Goal: Transaction & Acquisition: Download file/media

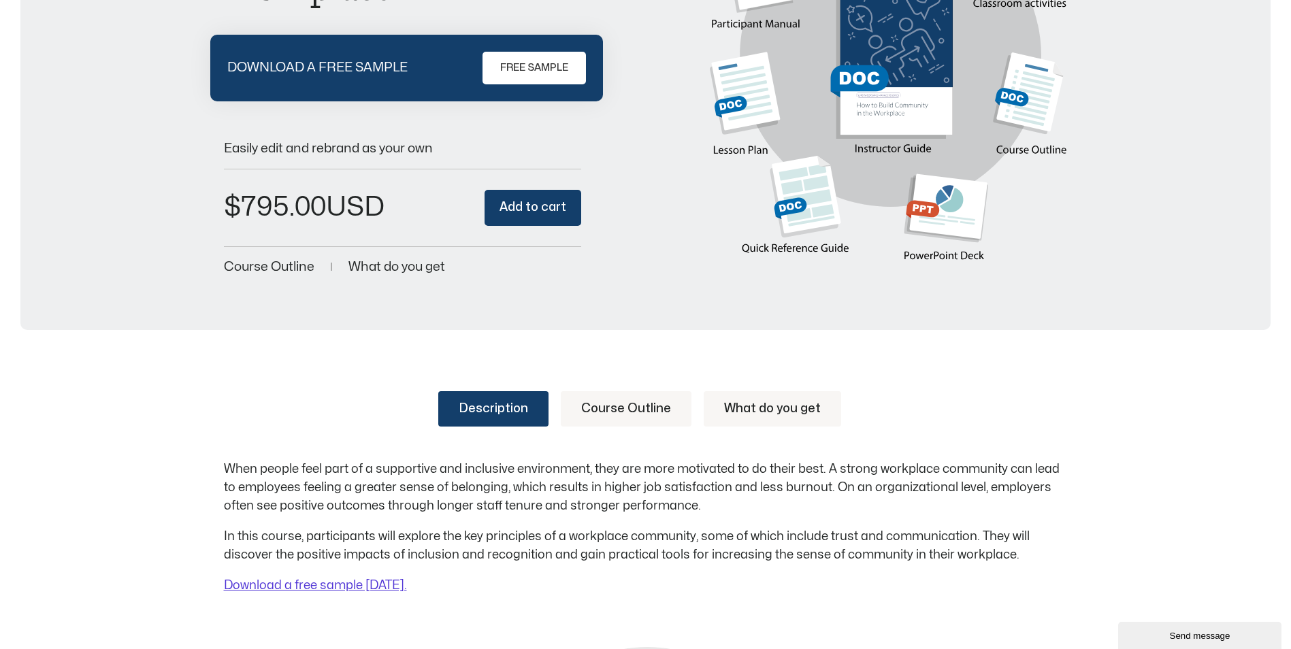
scroll to position [272, 0]
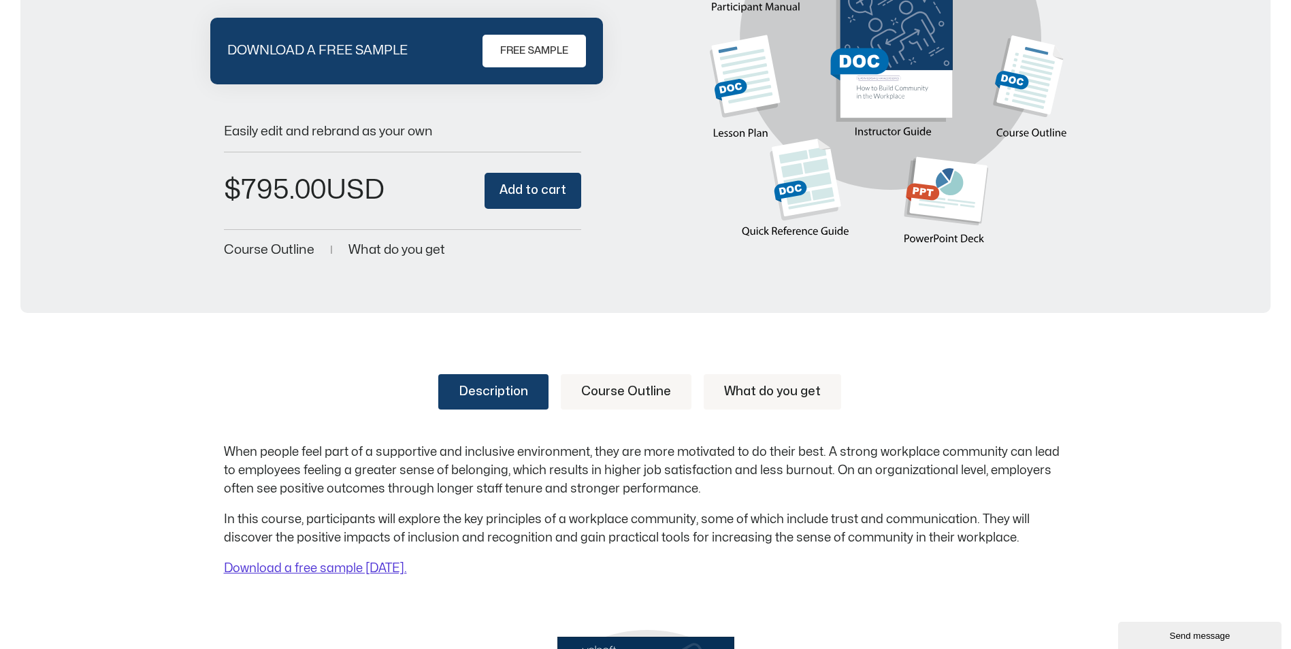
click at [642, 386] on link "Course Outline" at bounding box center [626, 391] width 131 height 35
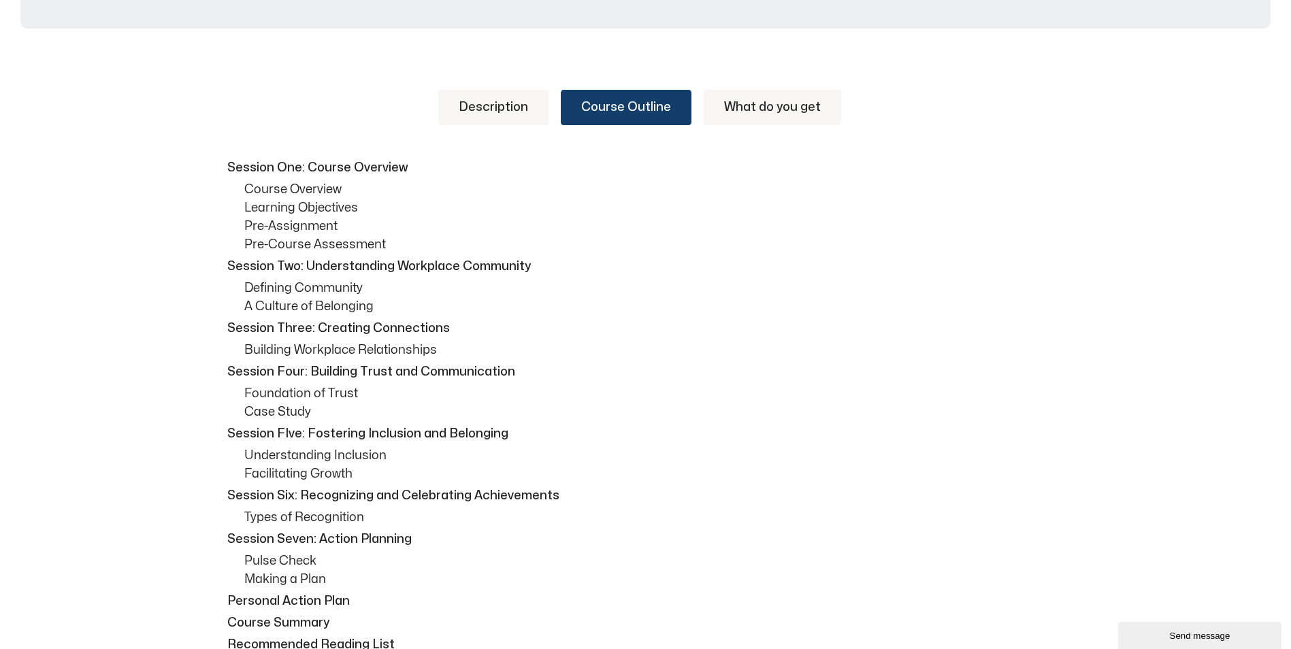
scroll to position [544, 0]
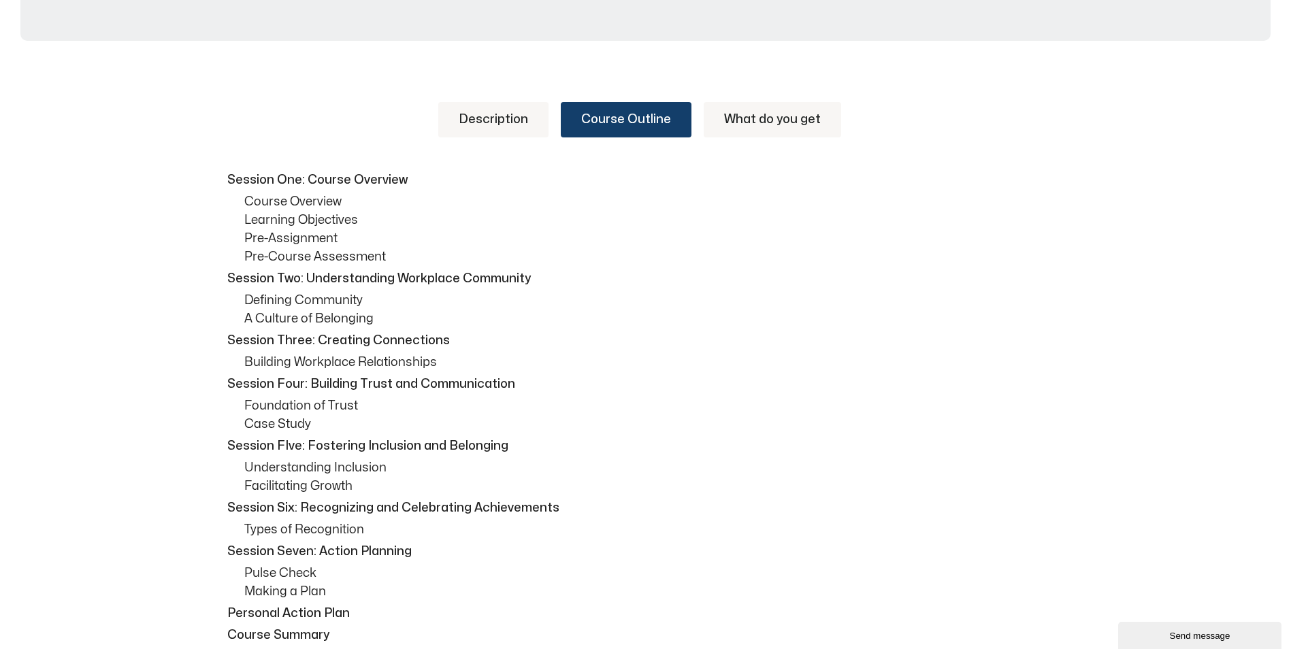
click at [797, 111] on link "What do you get" at bounding box center [772, 119] width 137 height 35
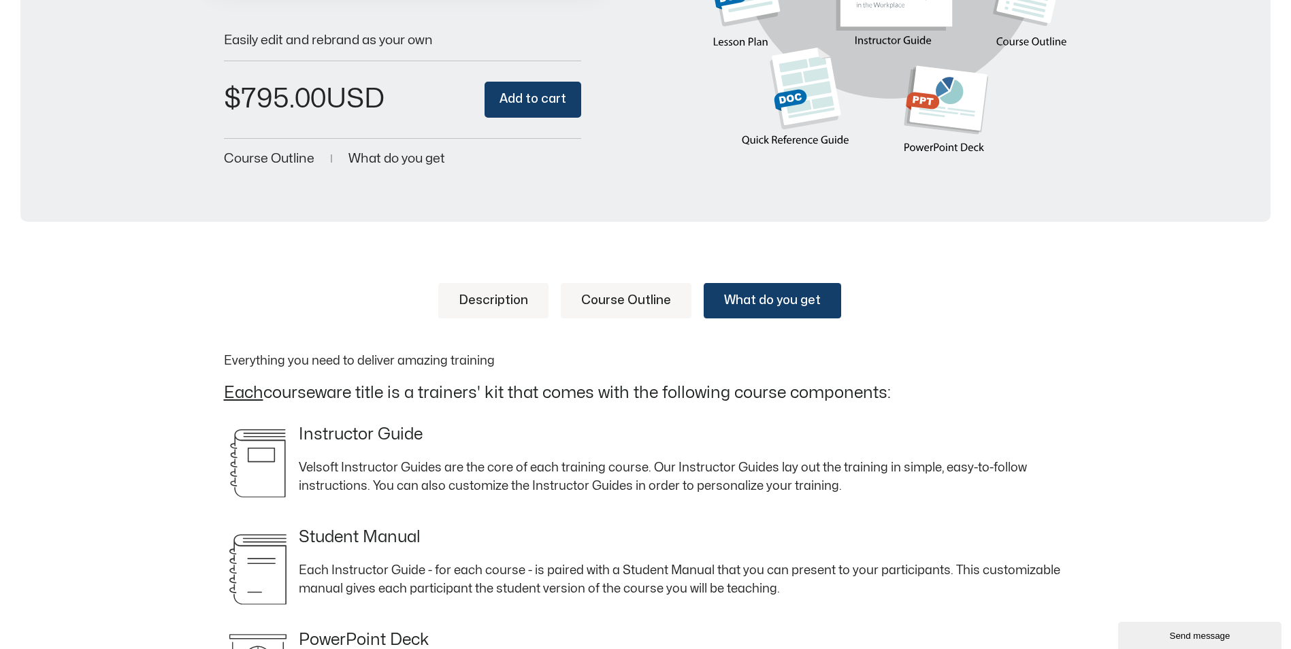
scroll to position [340, 0]
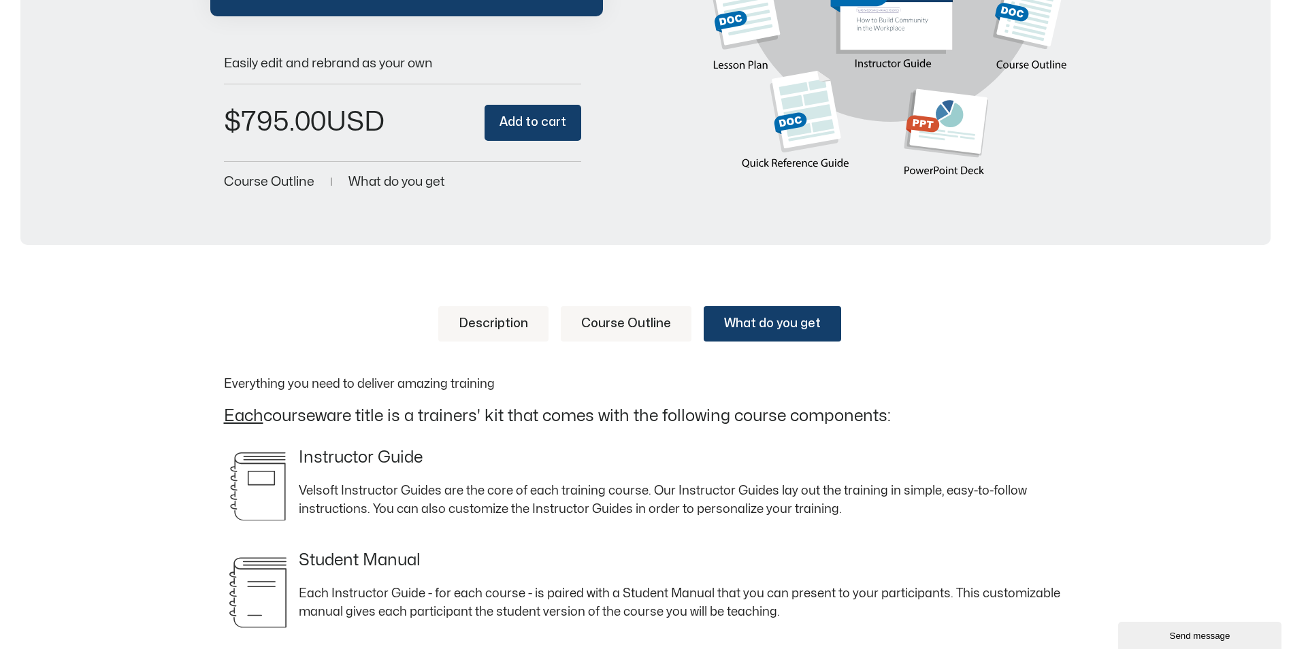
click at [485, 322] on link "Description" at bounding box center [493, 323] width 110 height 35
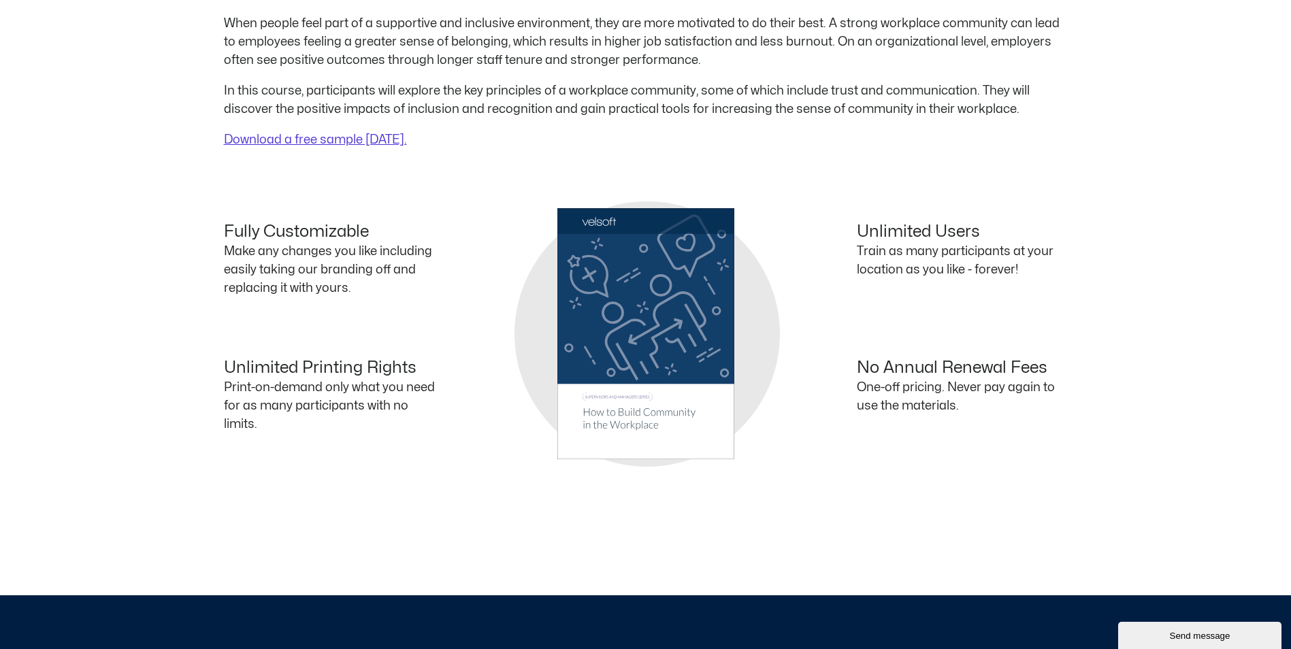
scroll to position [680, 0]
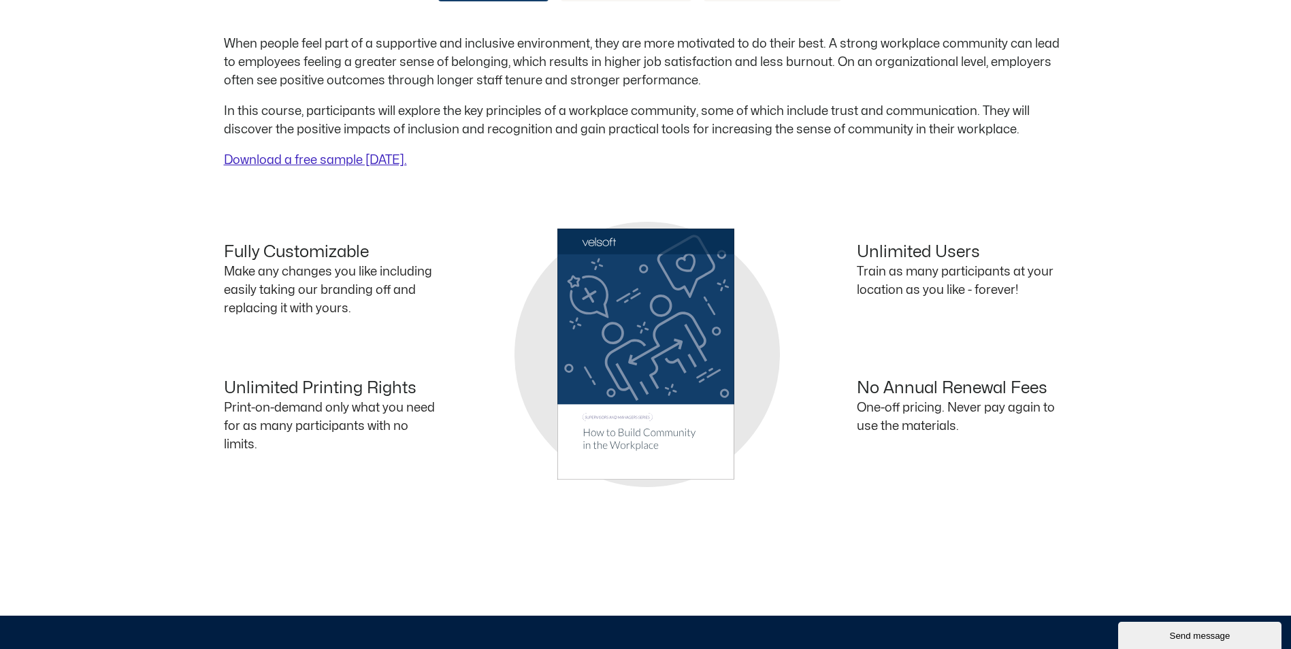
click at [260, 156] on link "Download a free sample [DATE]." at bounding box center [315, 160] width 183 height 12
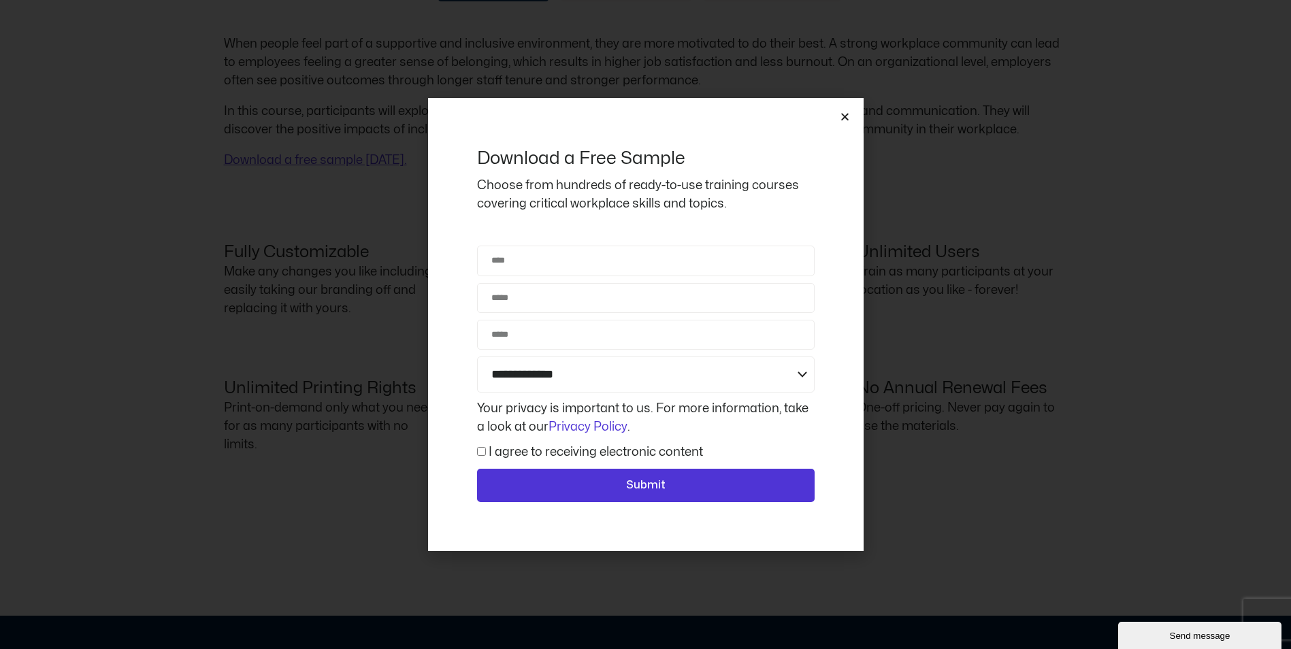
click at [833, 112] on div "**********" at bounding box center [645, 325] width 435 height 454
click at [848, 116] on icon "Close" at bounding box center [845, 117] width 10 height 10
